Goal: Task Accomplishment & Management: Use online tool/utility

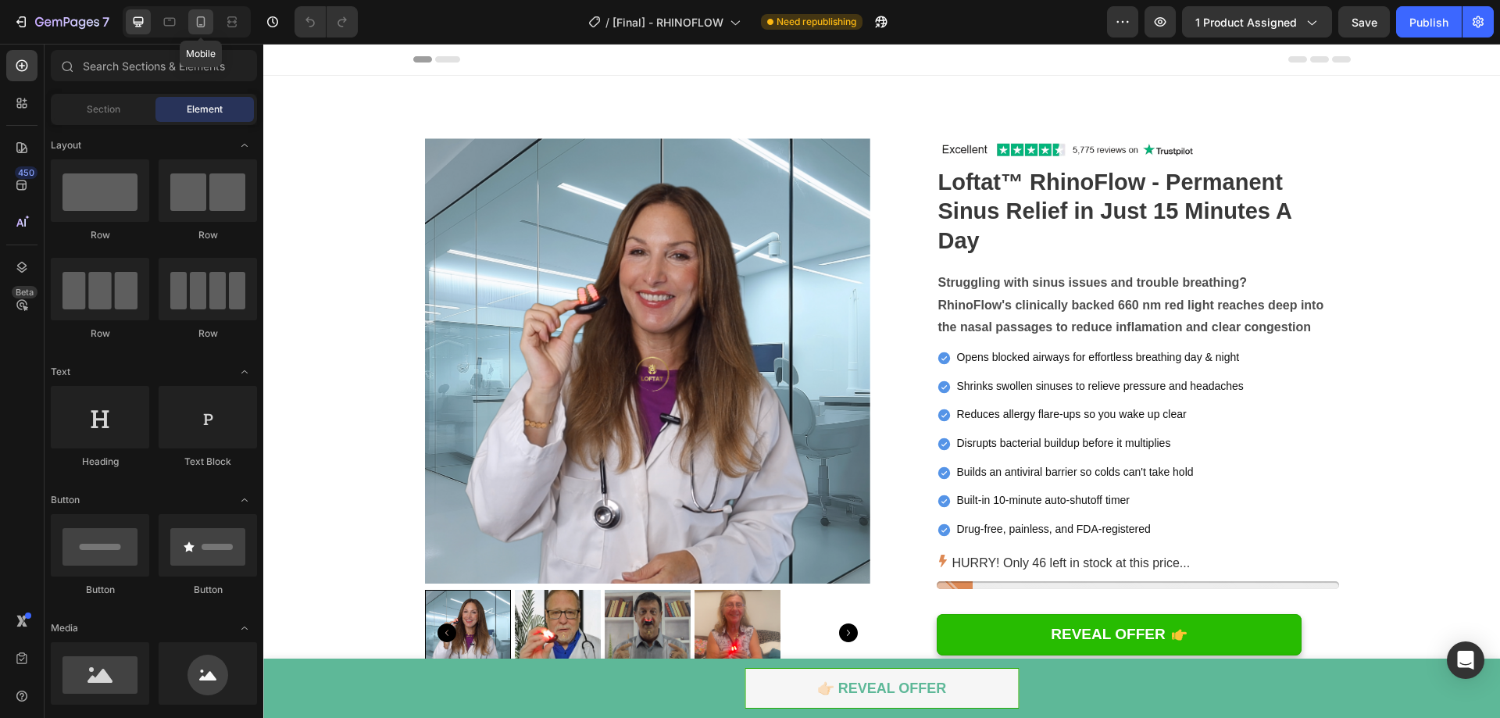
click at [197, 28] on icon at bounding box center [201, 22] width 16 height 16
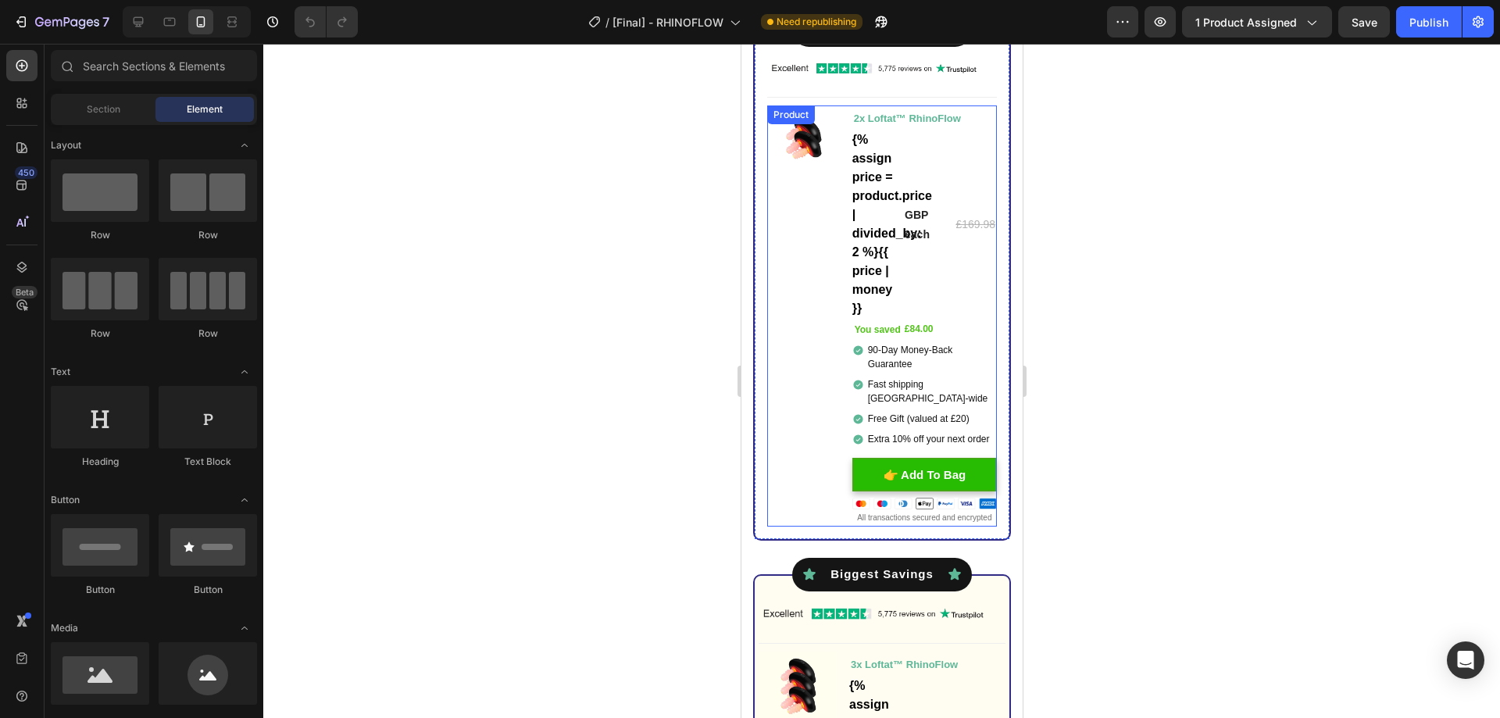
scroll to position [6015, 0]
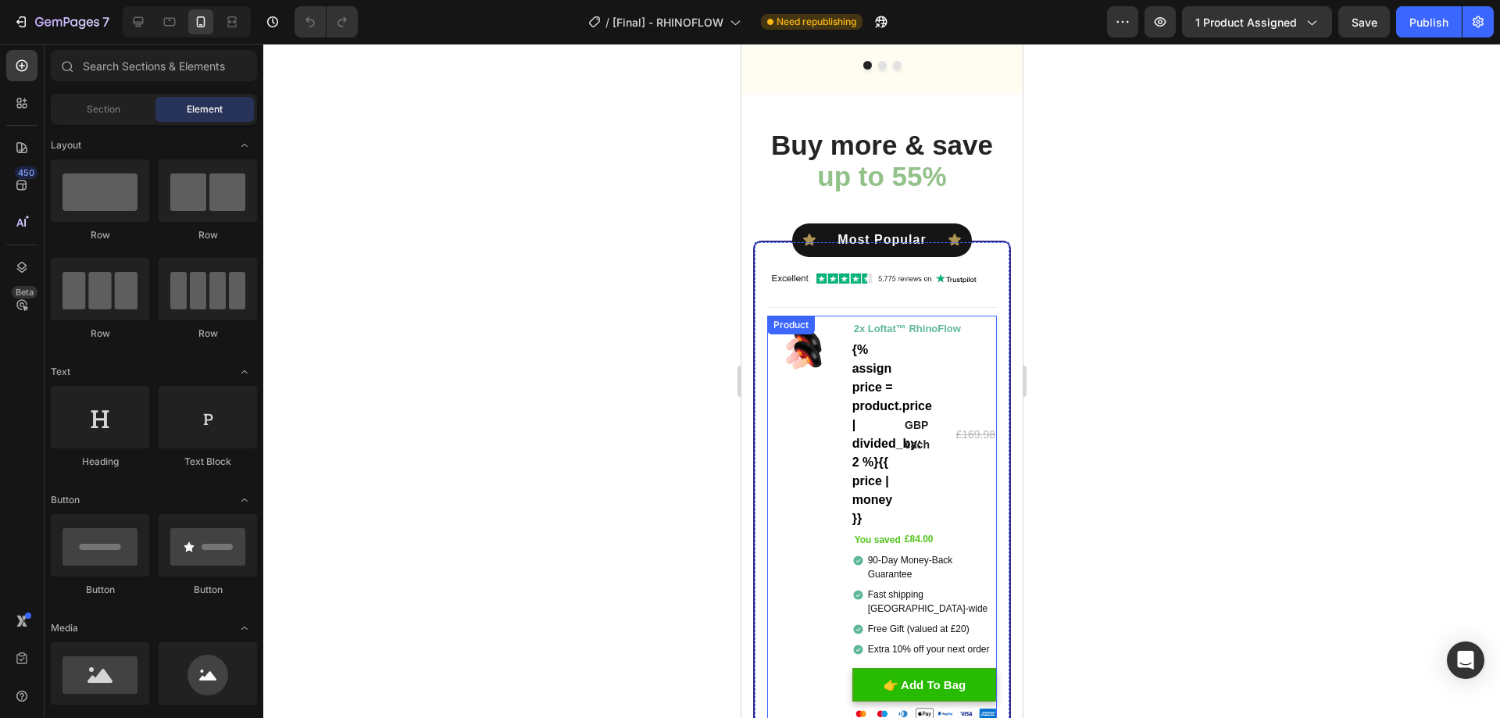
click at [789, 380] on div "Image You saved £84.00 (P) Tag" at bounding box center [802, 526] width 73 height 421
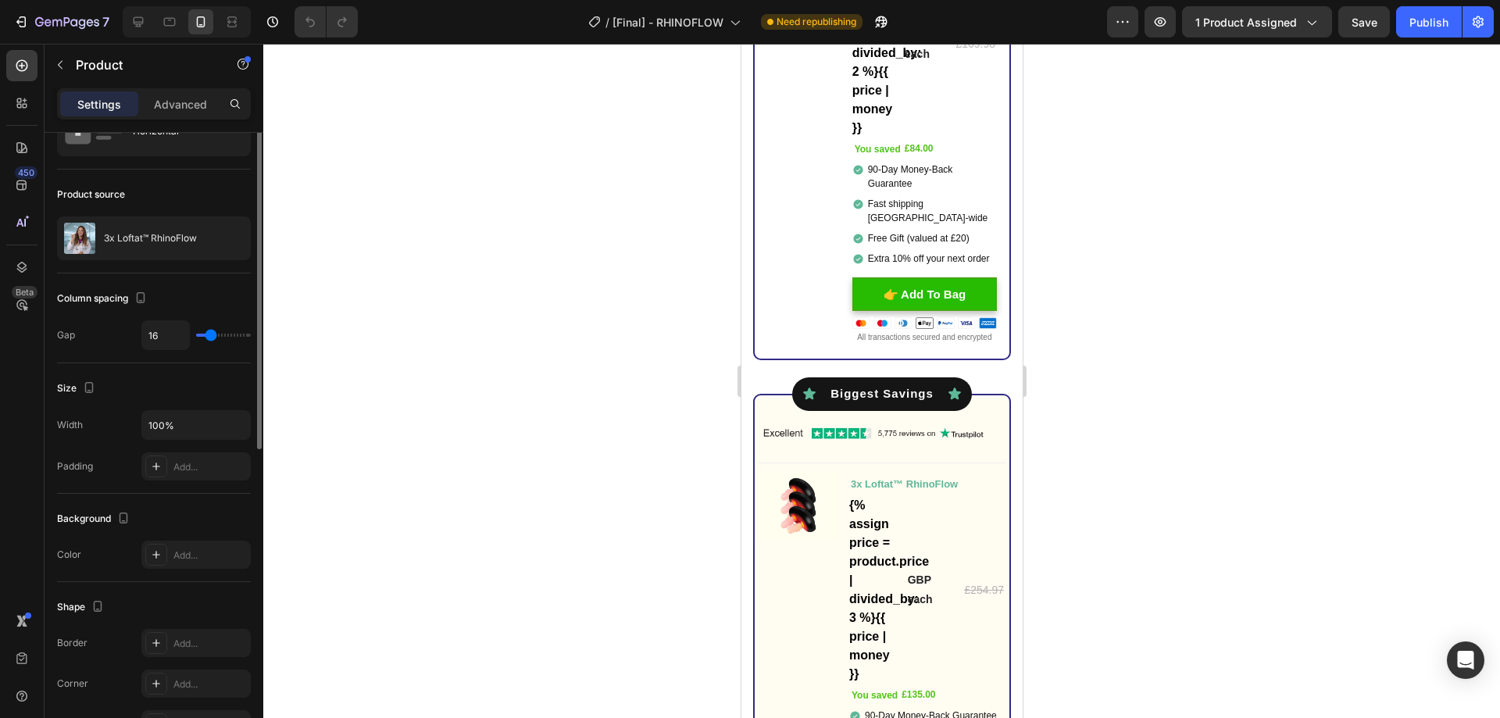
scroll to position [0, 0]
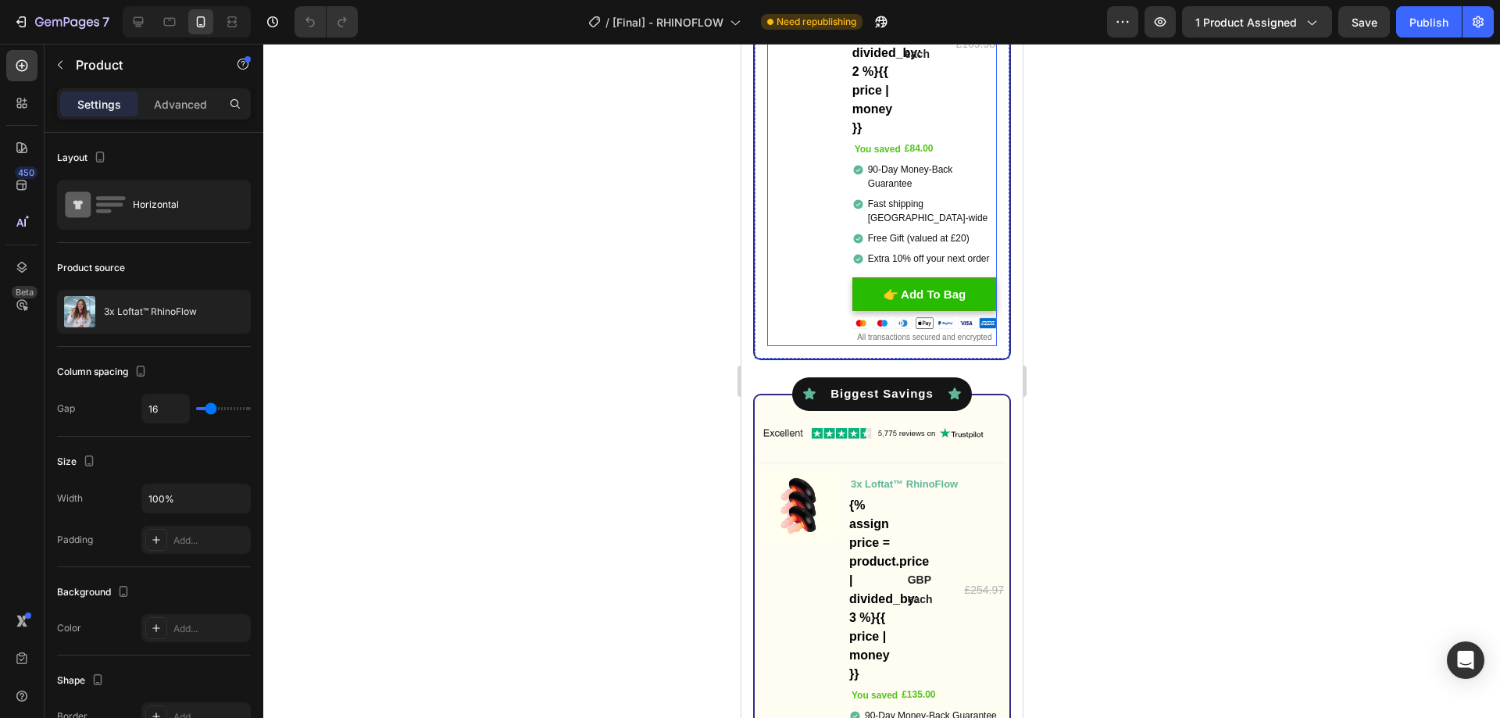
click at [794, 328] on div "Image You saved £84.00 (P) Tag" at bounding box center [802, 135] width 73 height 421
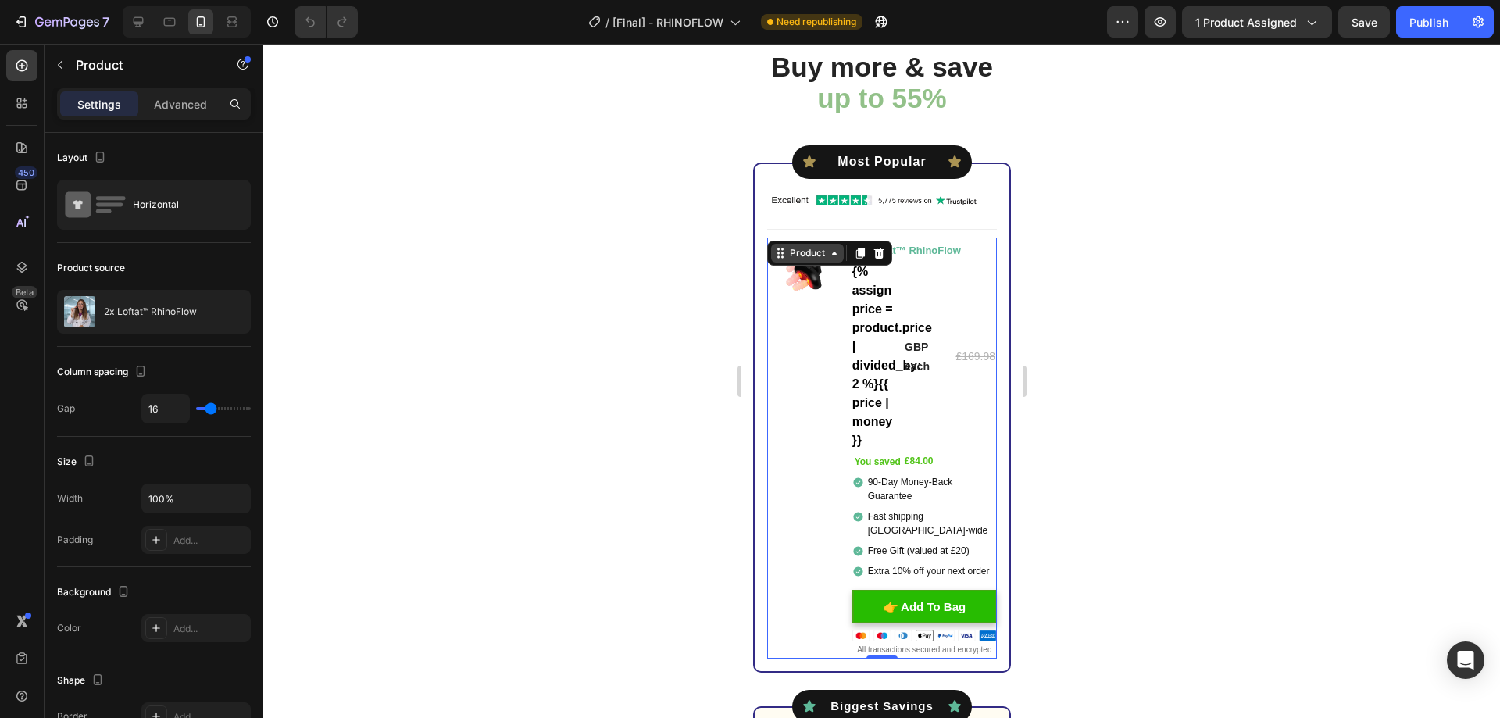
click at [794, 251] on div "Product" at bounding box center [806, 253] width 41 height 14
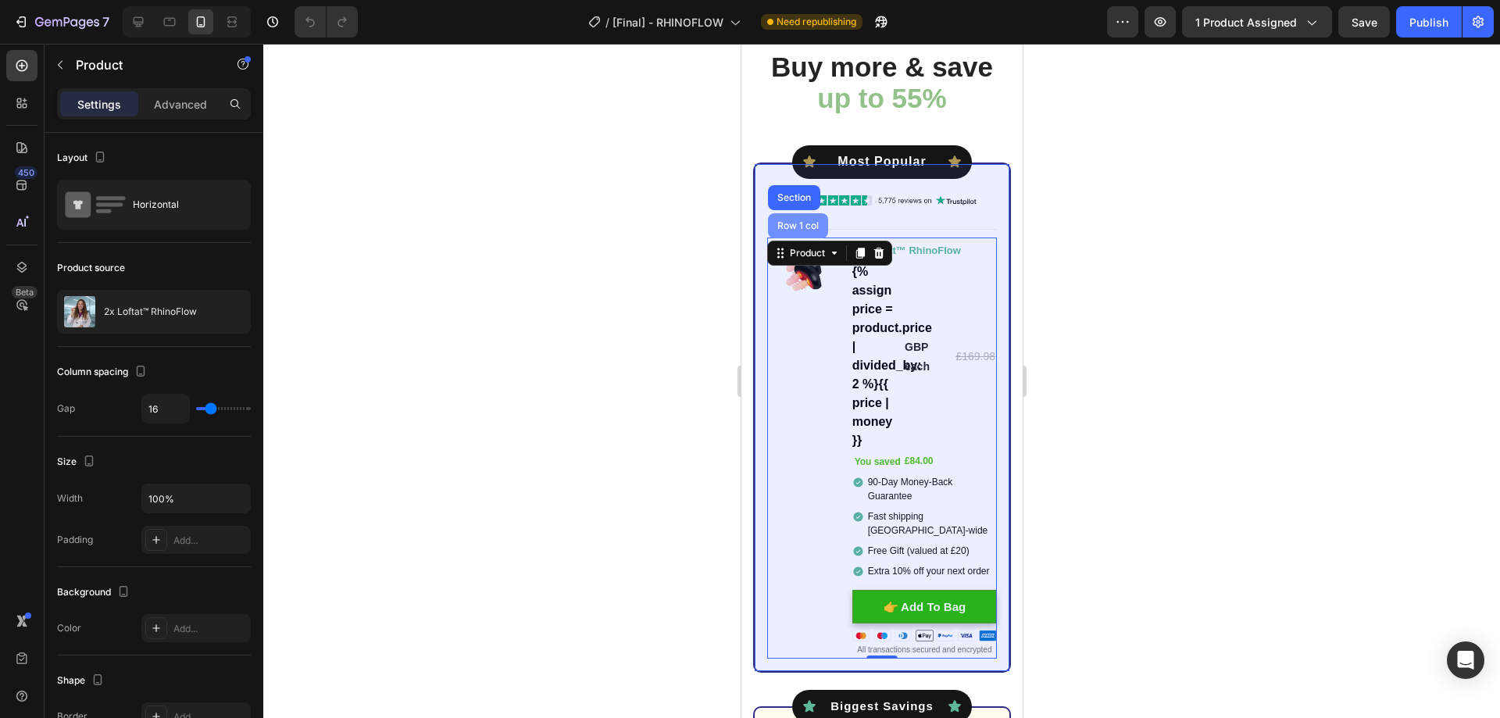
click at [796, 225] on div "Row 1 col" at bounding box center [797, 225] width 48 height 9
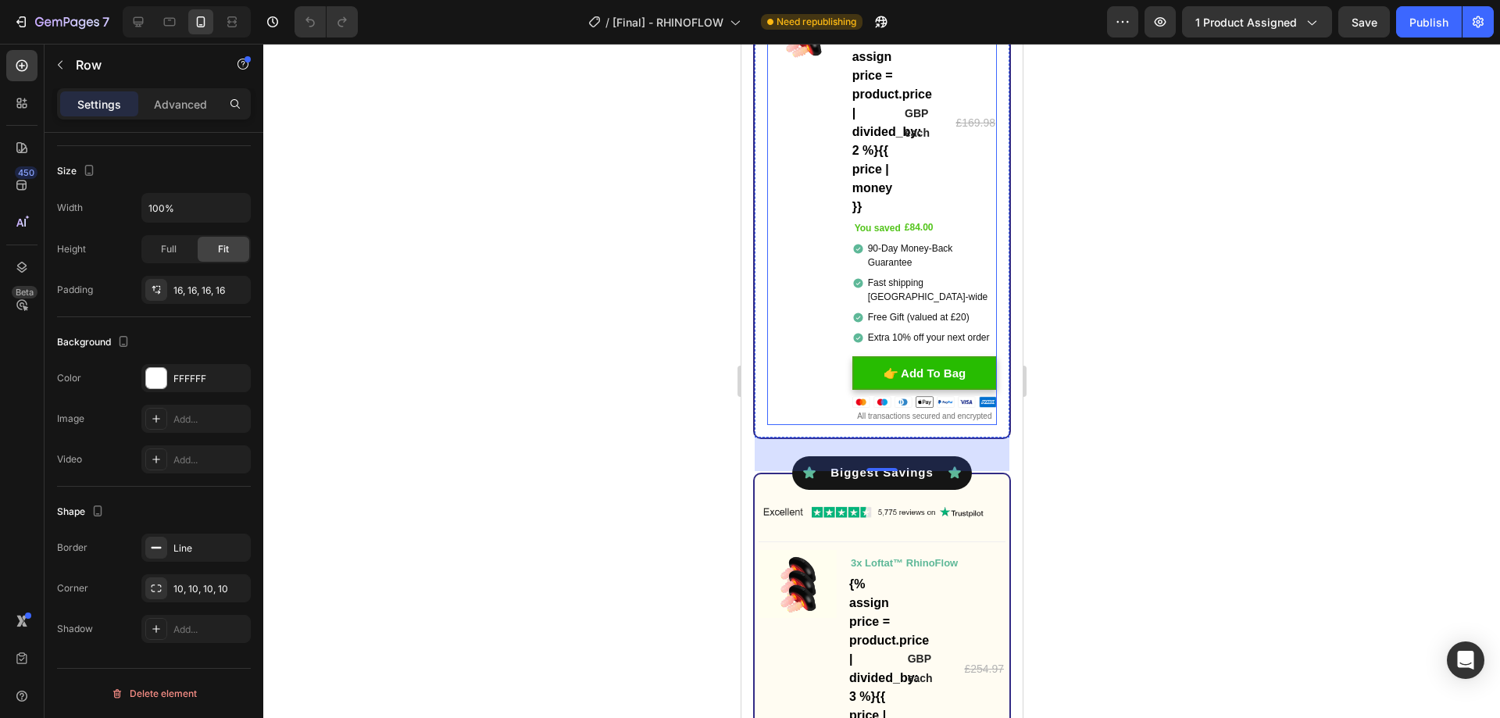
scroll to position [6328, 0]
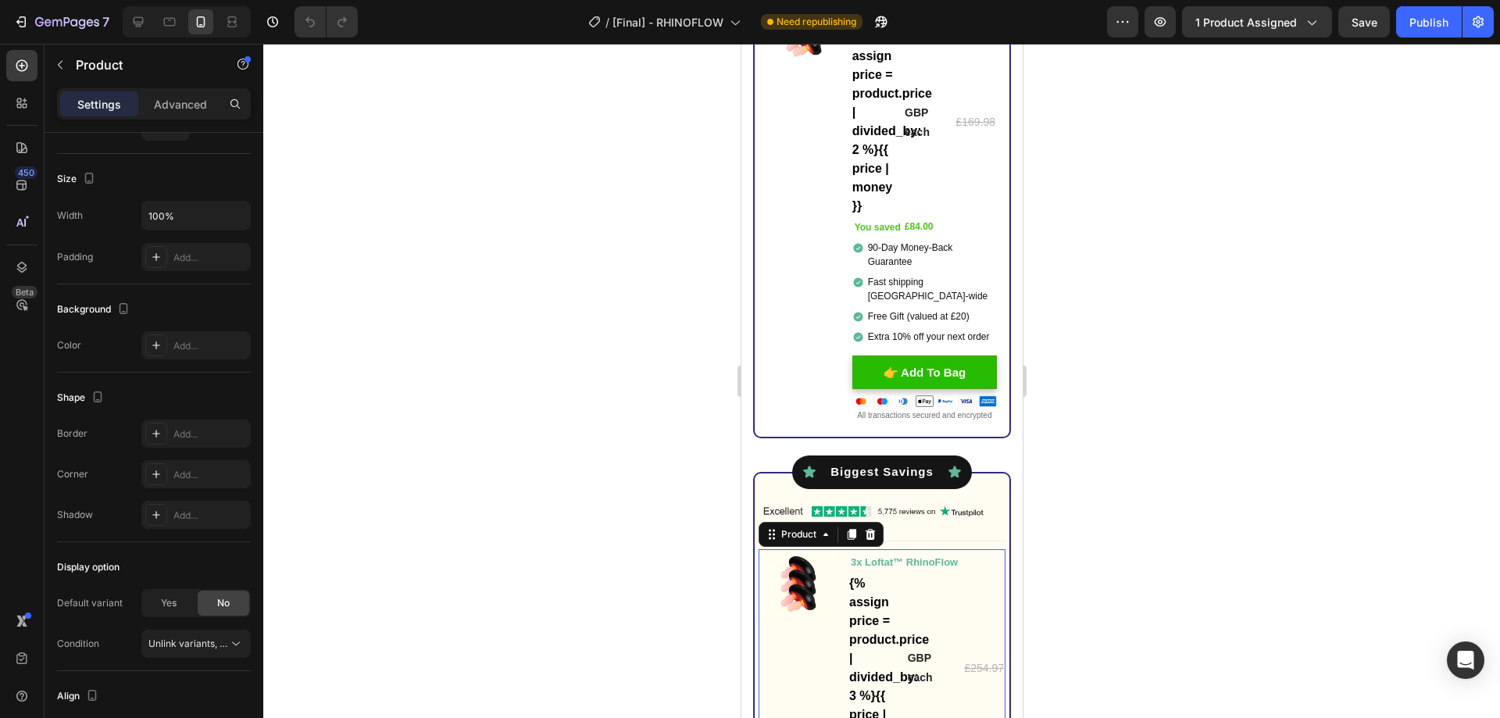
scroll to position [0, 0]
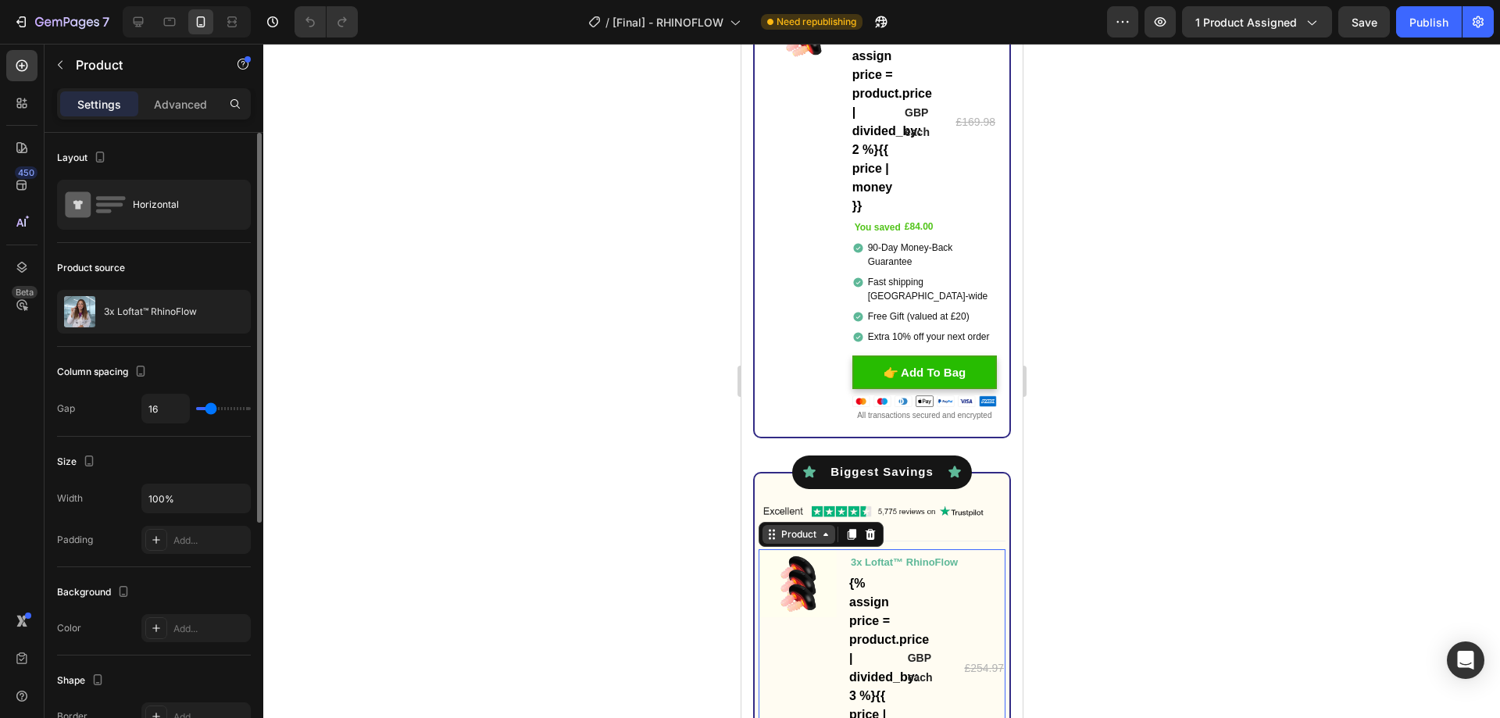
click at [790, 541] on div "Product" at bounding box center [797, 534] width 41 height 14
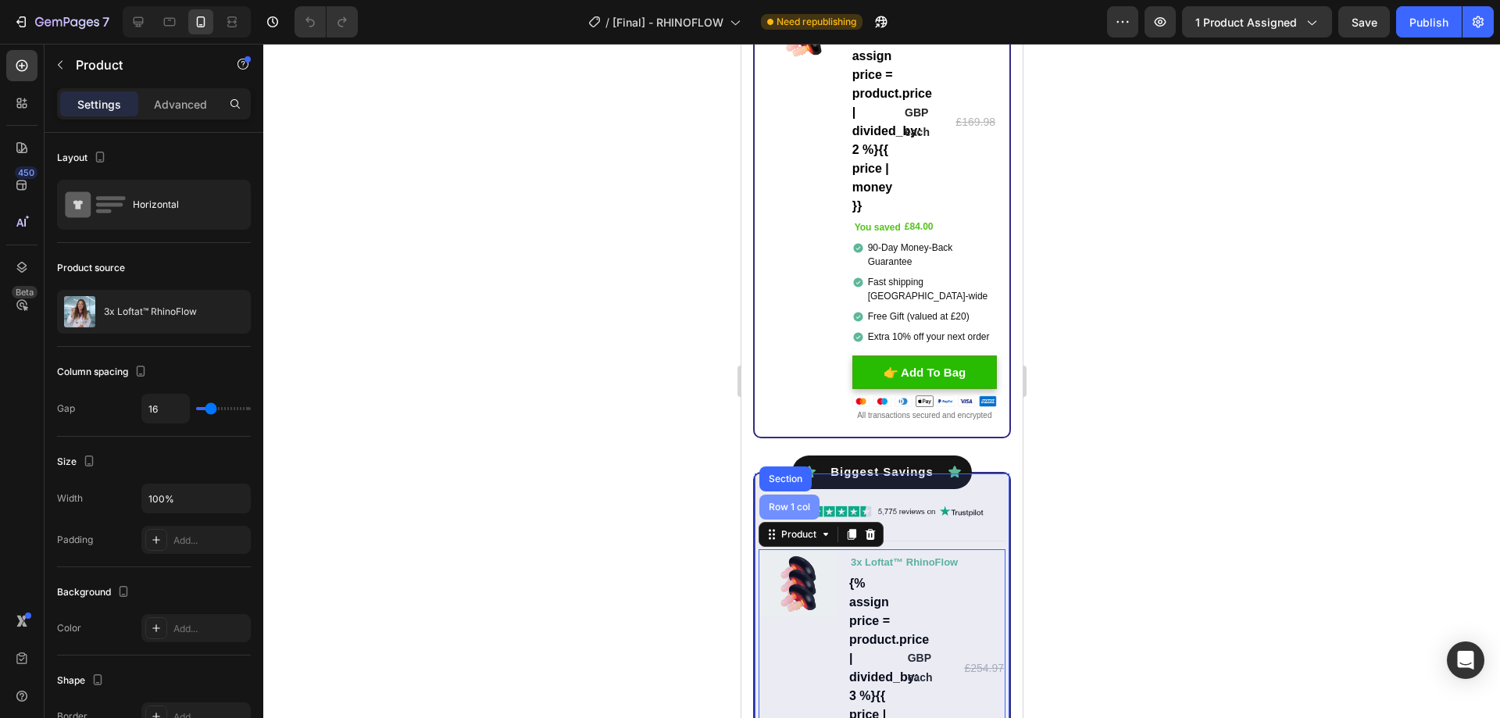
click at [787, 519] on div "Row 1 col" at bounding box center [789, 506] width 60 height 25
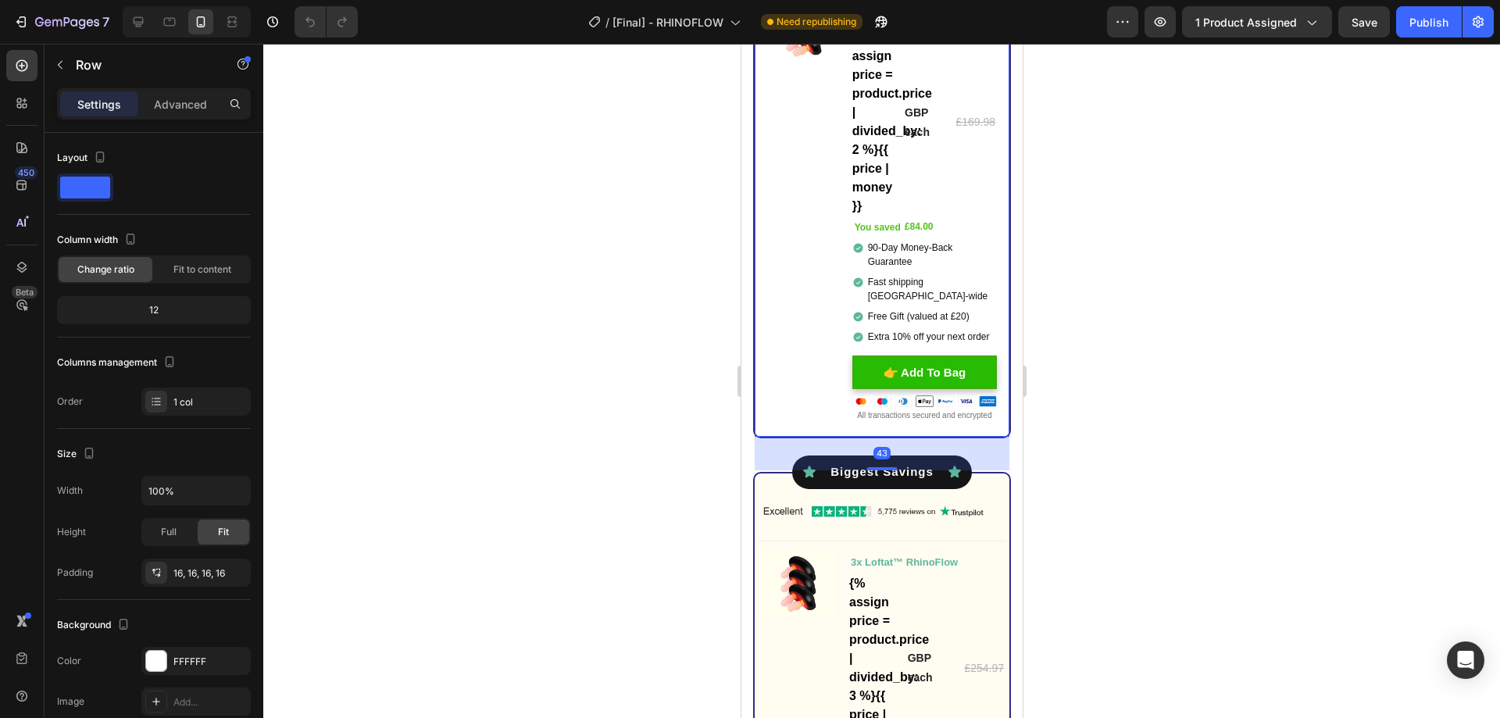
click at [763, 438] on div "Icon Most Popular Text Block Icon Row Icon Most Popular Text Block Icon Row Ima…" at bounding box center [881, 183] width 258 height 510
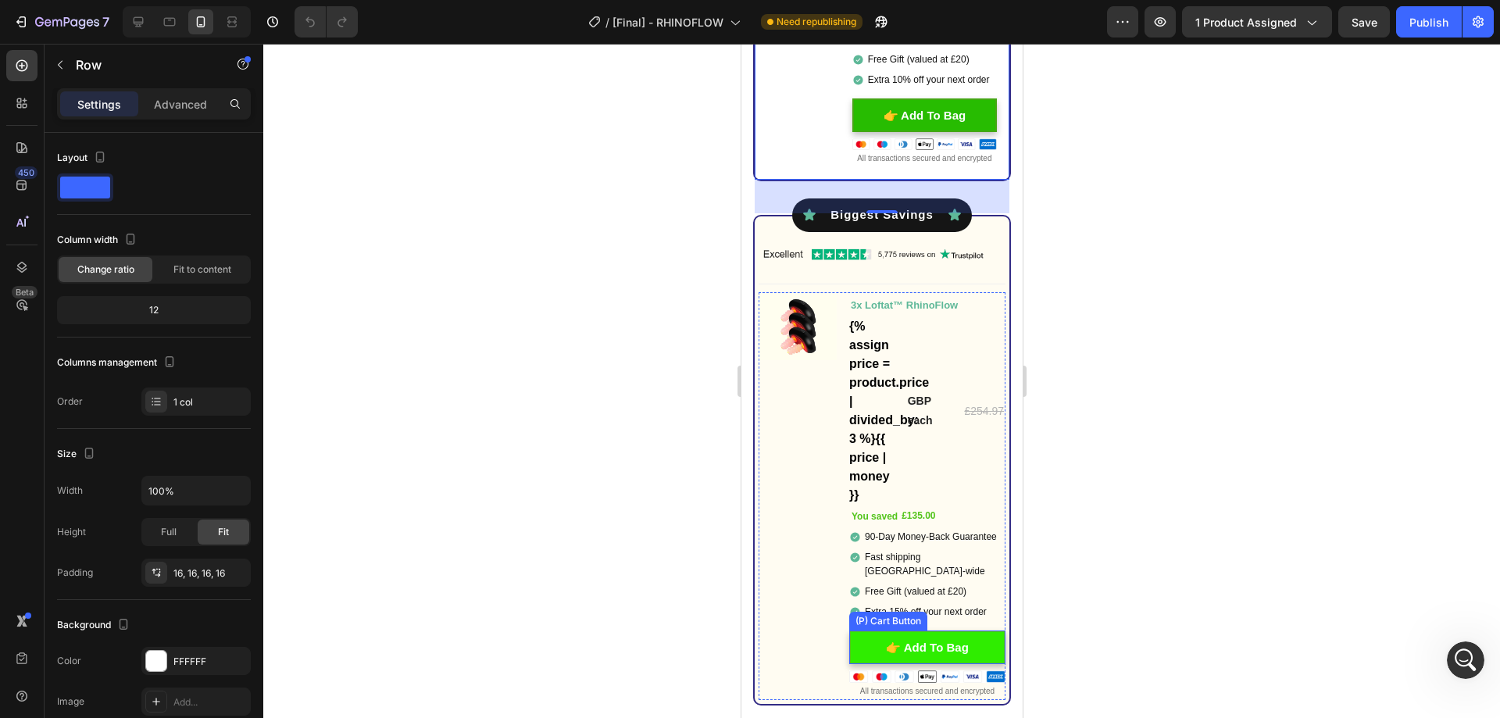
scroll to position [6562, 0]
